Goal: Information Seeking & Learning: Check status

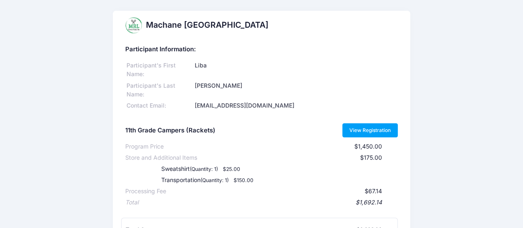
click at [363, 131] on link "View Registration" at bounding box center [370, 130] width 56 height 14
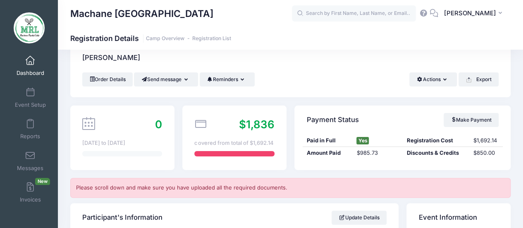
scroll to position [18, 0]
click at [30, 139] on span "Reports" at bounding box center [30, 136] width 20 height 7
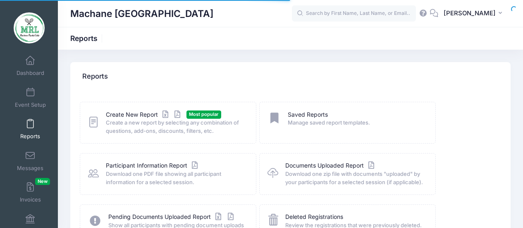
click at [30, 126] on span at bounding box center [30, 123] width 0 height 9
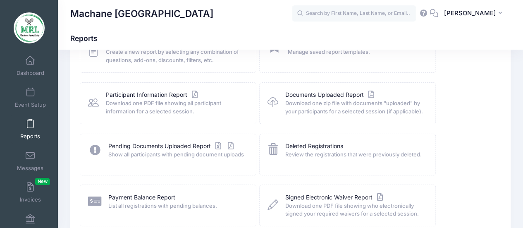
scroll to position [71, 0]
click at [141, 196] on link "Payment Balance Report" at bounding box center [141, 197] width 67 height 9
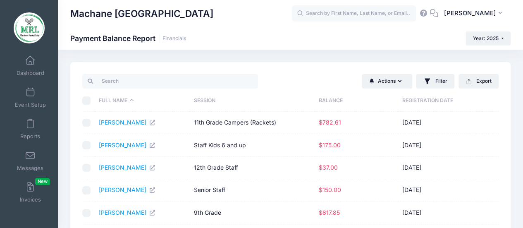
click at [332, 100] on th "Balance" at bounding box center [355, 101] width 83 height 22
click at [332, 100] on th "Balance" at bounding box center [358, 101] width 83 height 22
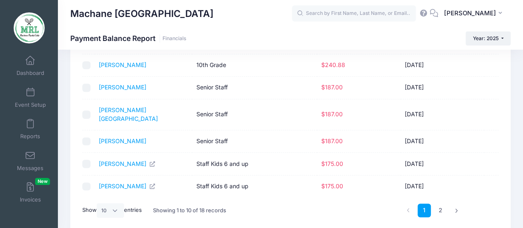
scroll to position [148, 0]
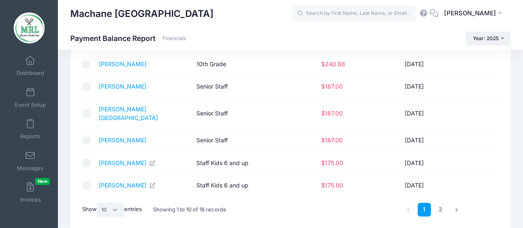
click at [111, 202] on select "All 10 25 50" at bounding box center [110, 209] width 27 height 14
select select "50"
click at [98, 216] on select "All 10 25 50" at bounding box center [110, 209] width 27 height 14
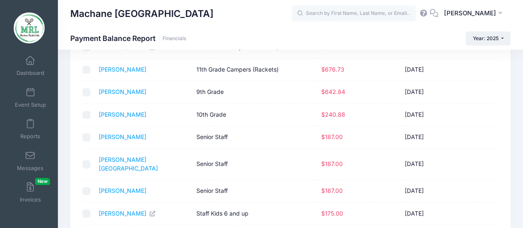
scroll to position [98, 0]
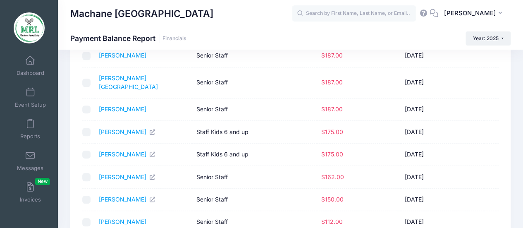
click at [212, 143] on td "Staff Kids 6 and up" at bounding box center [254, 154] width 125 height 22
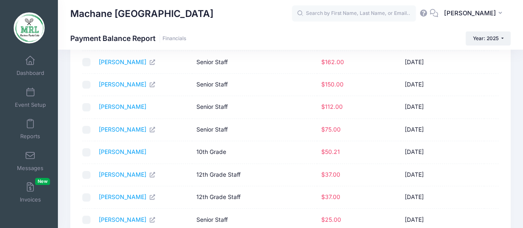
scroll to position [297, 0]
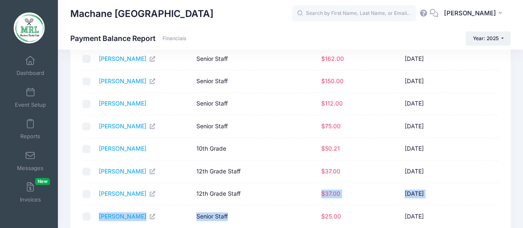
drag, startPoint x: 290, startPoint y: 195, endPoint x: 284, endPoint y: 188, distance: 9.1
click at [284, 188] on tbody "Hiller, Miriam 9th Grade $817.85 08/11/2025 Blech, Leah 11th Grade Campers (Rac…" at bounding box center [290, 20] width 416 height 413
click at [284, 188] on td "12th Grade Staff" at bounding box center [254, 194] width 125 height 22
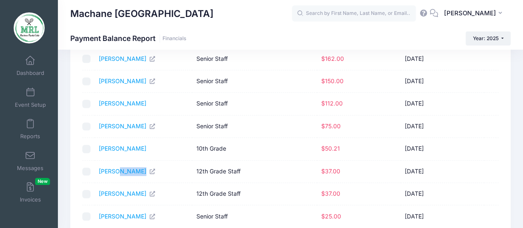
drag, startPoint x: 183, startPoint y: 167, endPoint x: 112, endPoint y: 167, distance: 71.1
click at [112, 167] on td "Gleiberman, Tzippy" at bounding box center [144, 171] width 98 height 22
click at [169, 188] on td "Kesserman, Tzivi" at bounding box center [144, 194] width 98 height 22
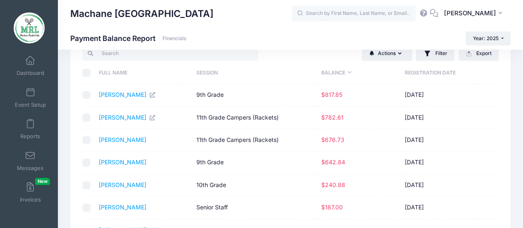
scroll to position [27, 0]
click at [109, 118] on link "[PERSON_NAME]" at bounding box center [127, 117] width 57 height 7
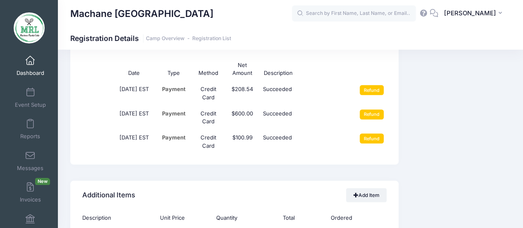
scroll to position [1054, 0]
